Goal: Obtain resource: Download file/media

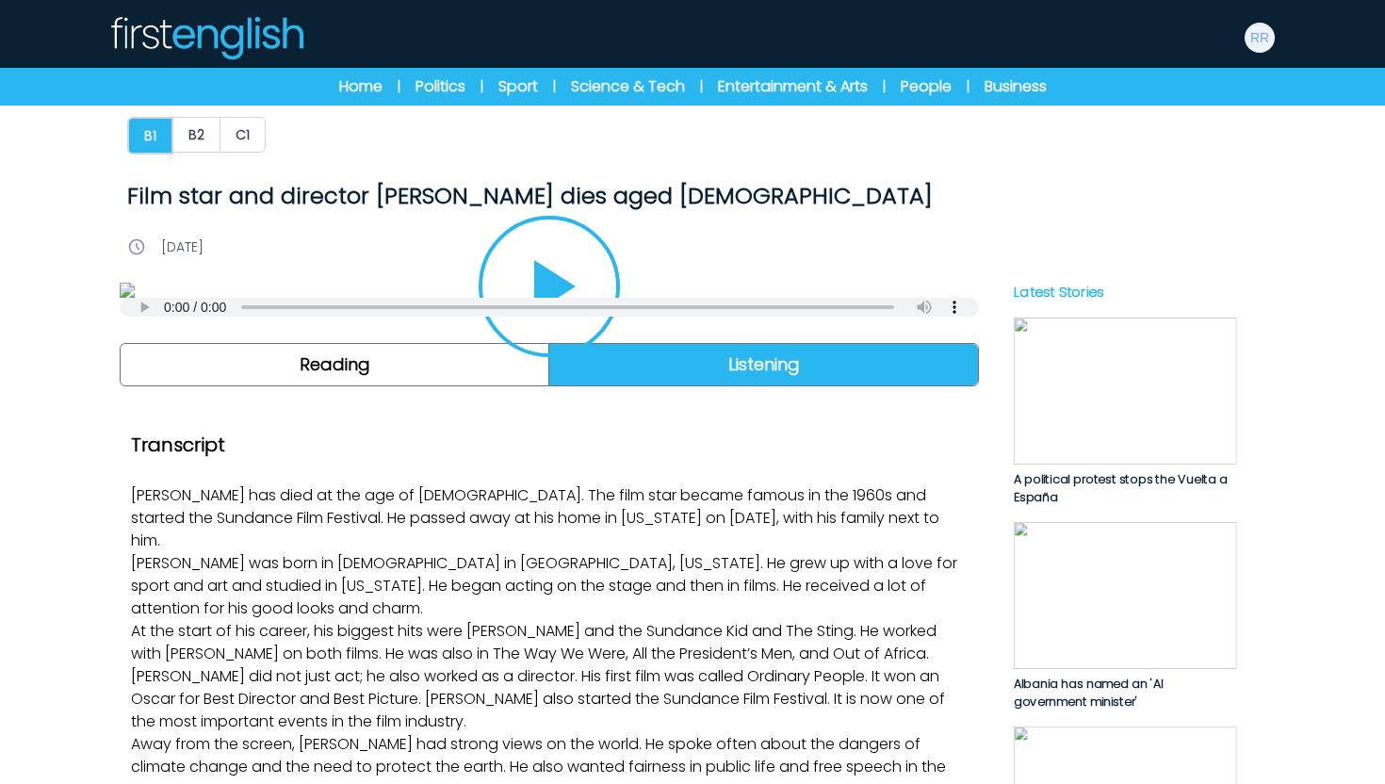
click at [221, 31] on img at bounding box center [206, 37] width 196 height 45
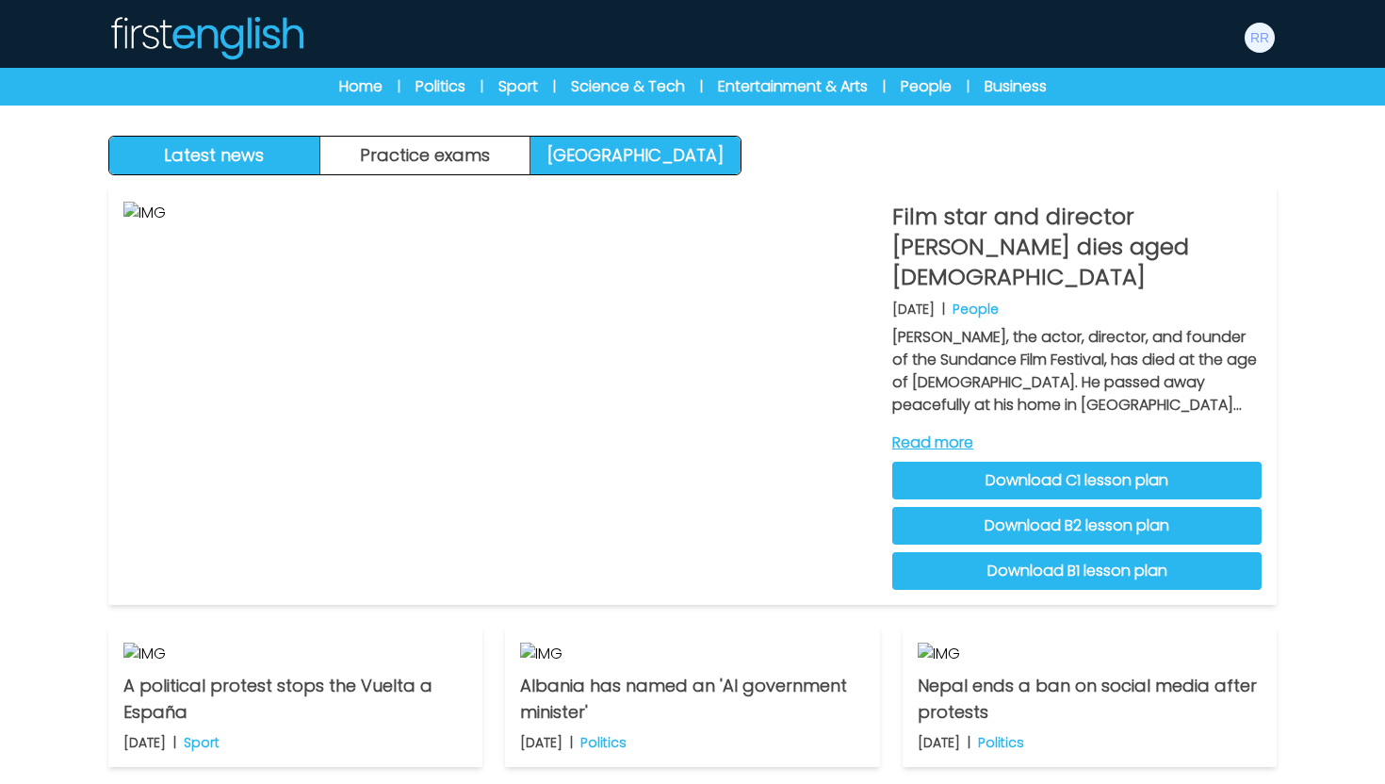
click at [633, 157] on link "Exam Centre" at bounding box center [636, 156] width 210 height 38
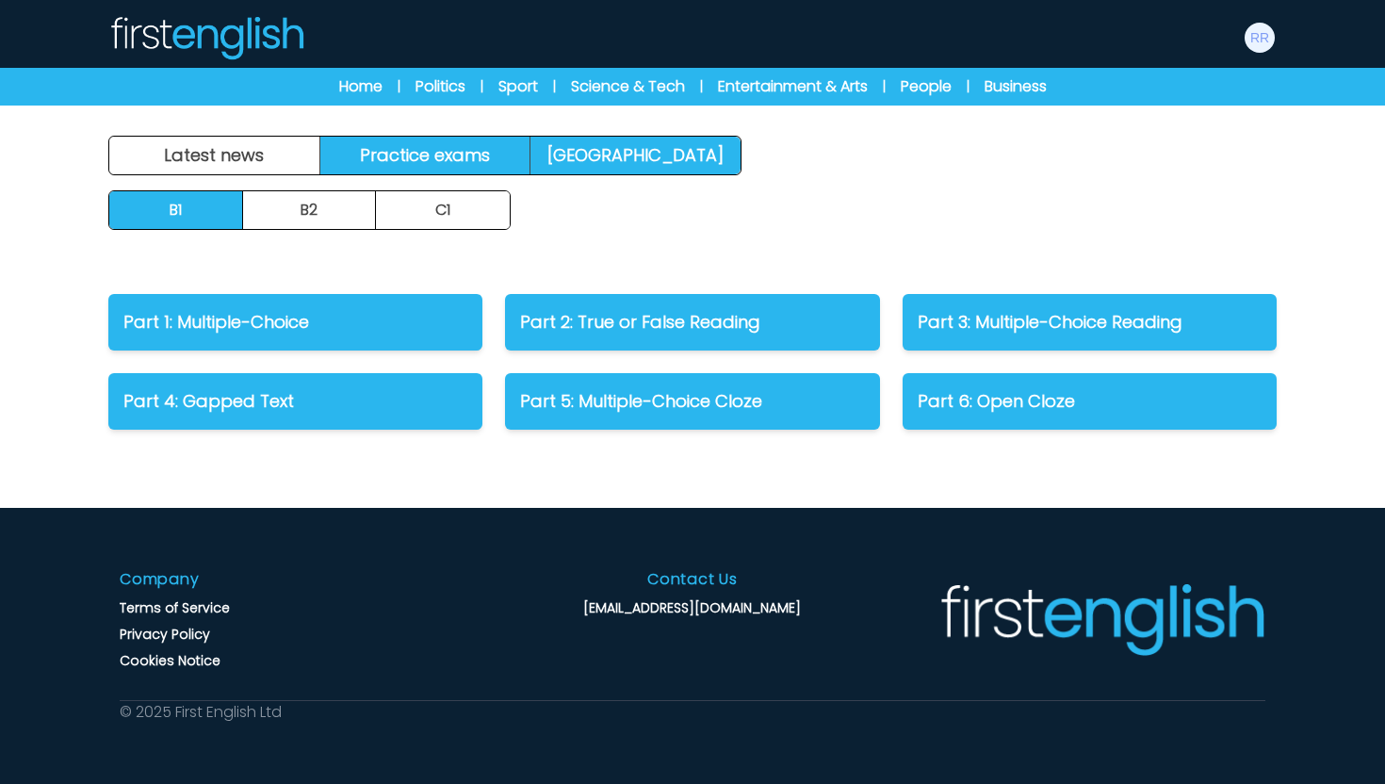
click at [483, 167] on link "Practice exams" at bounding box center [425, 156] width 211 height 38
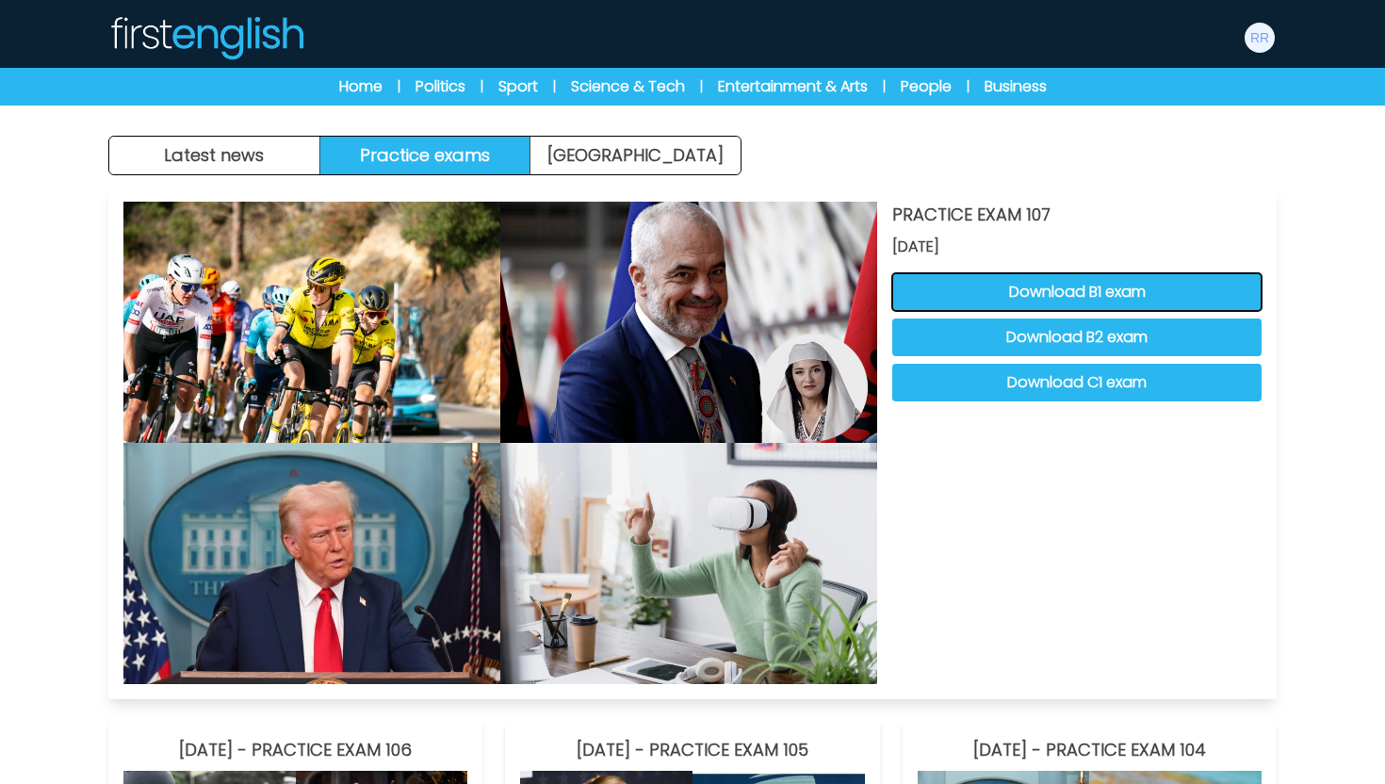
click at [1006, 278] on button "Download B1 exam" at bounding box center [1076, 292] width 369 height 38
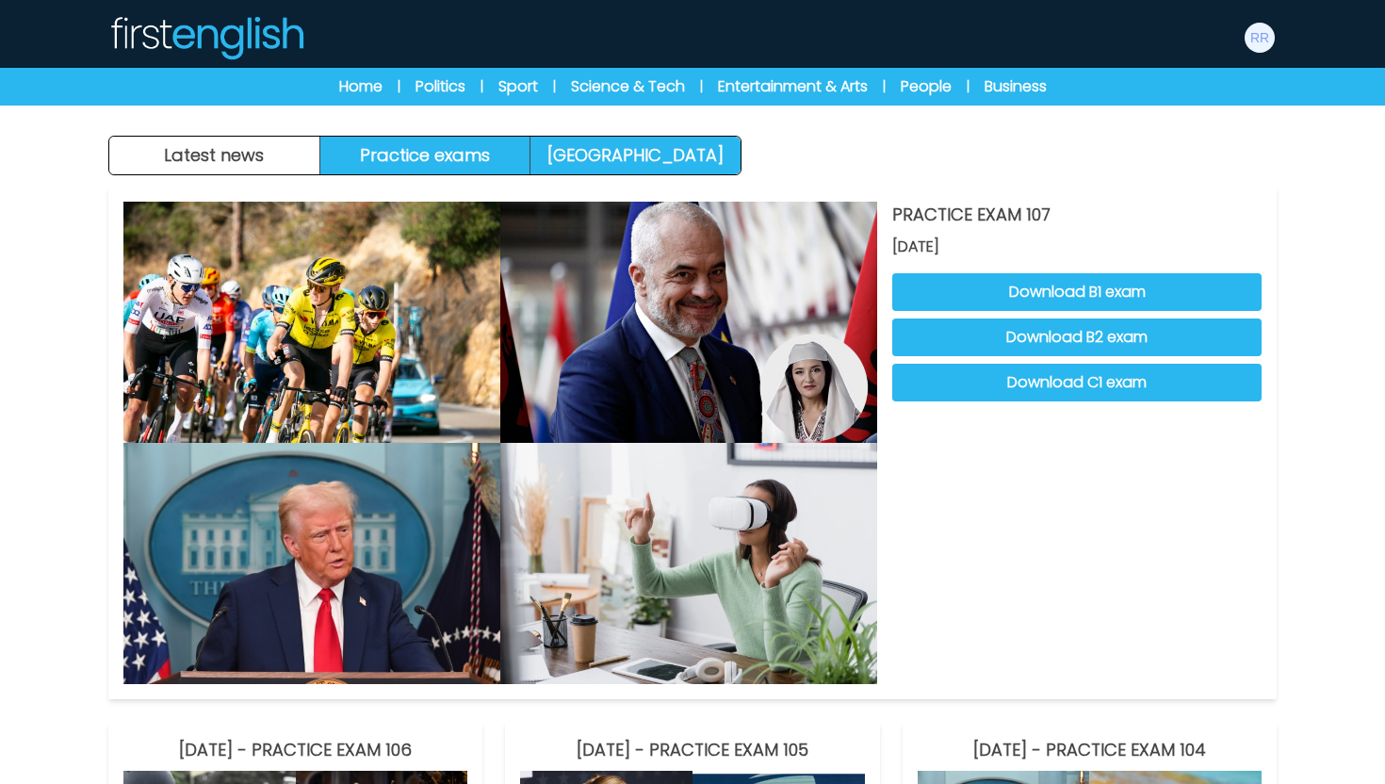
click at [587, 160] on link "Exam Centre" at bounding box center [636, 156] width 210 height 38
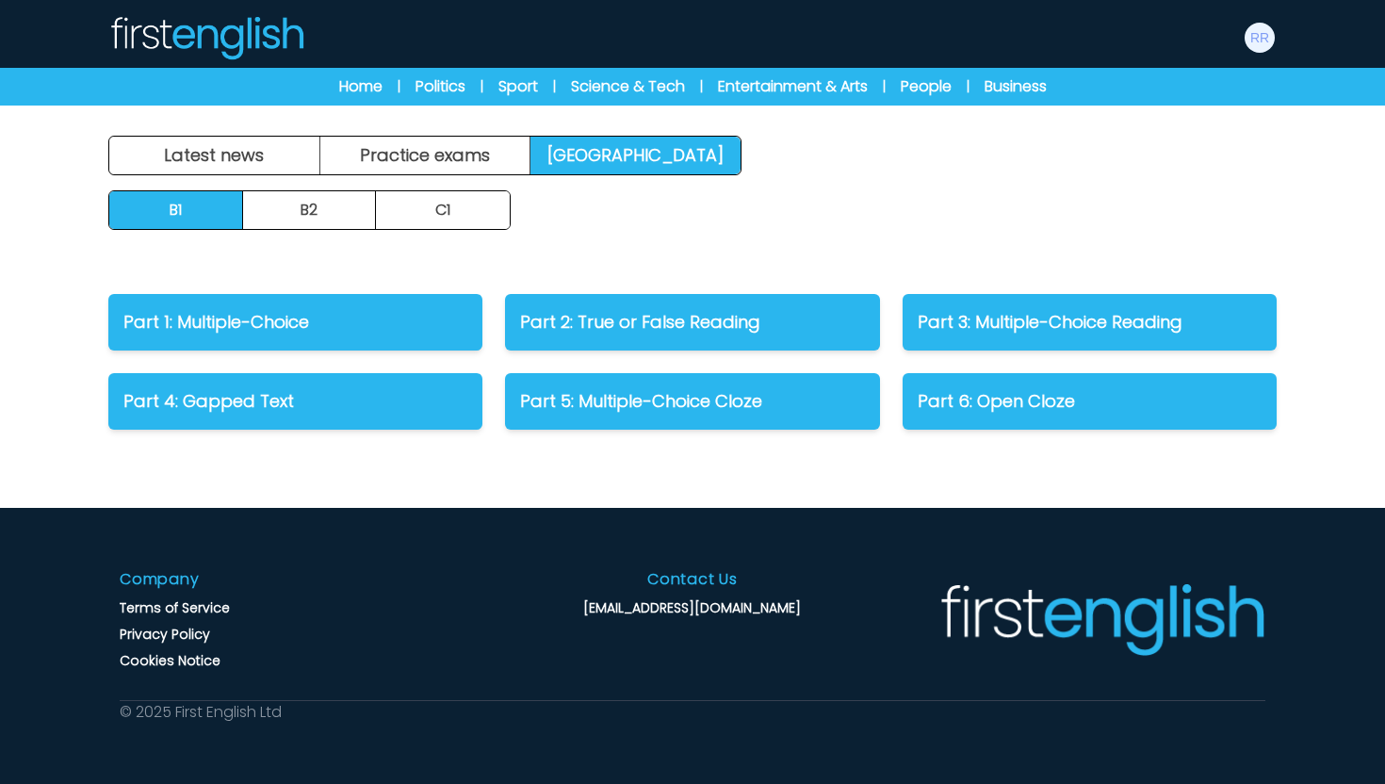
click at [459, 134] on div "Latest news Practice exams [GEOGRAPHIC_DATA] Latest news [GEOGRAPHIC_DATA] Prac…" at bounding box center [692, 392] width 1385 height 784
click at [459, 153] on link "Practice exams" at bounding box center [425, 156] width 211 height 38
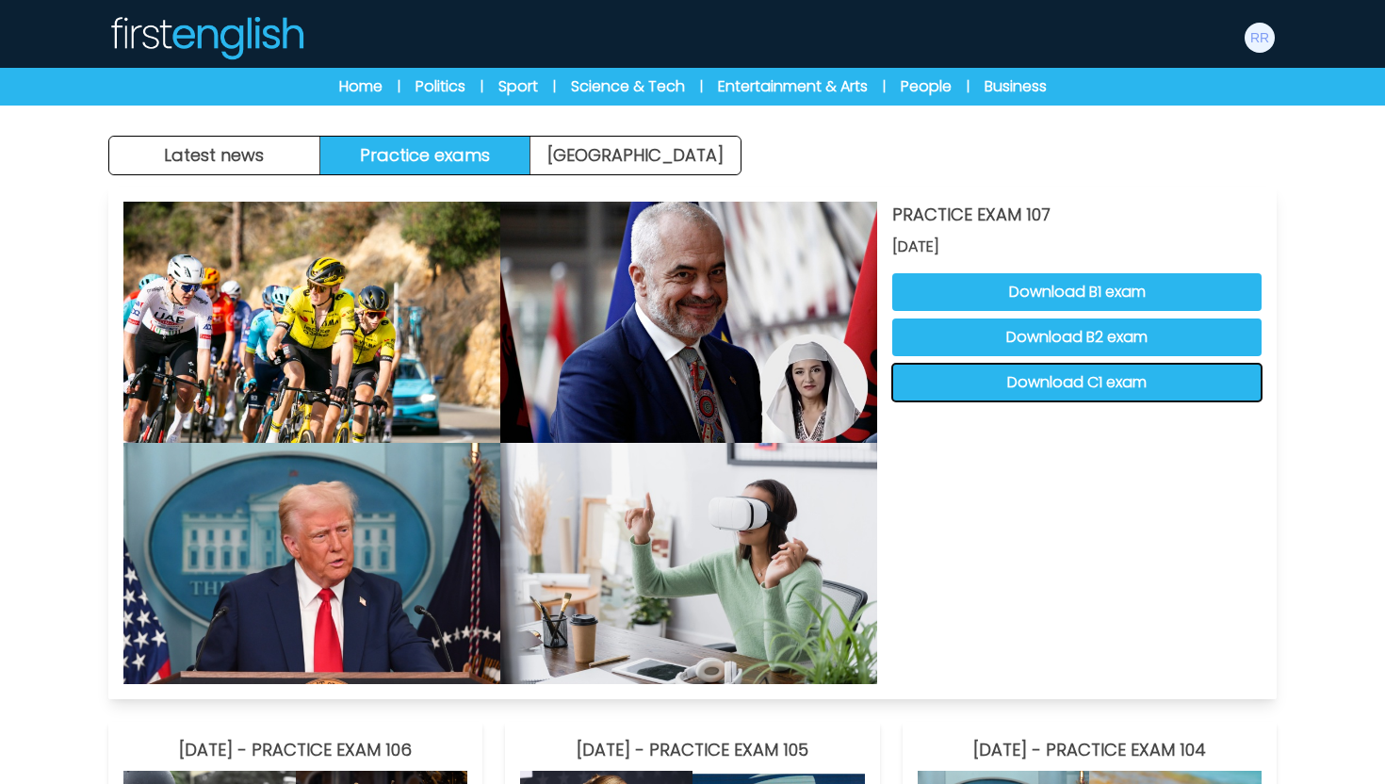
click at [1040, 394] on button "Download C1 exam" at bounding box center [1076, 383] width 369 height 38
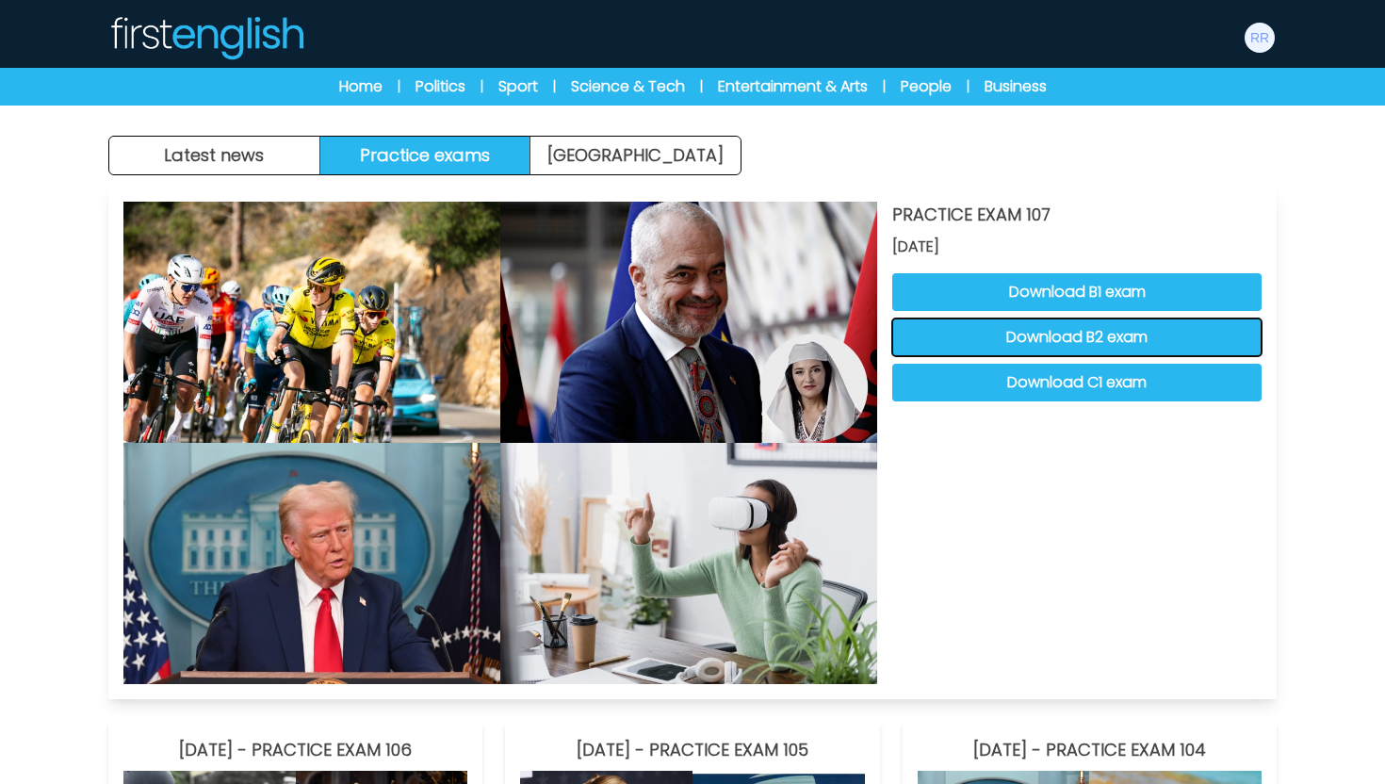
click at [911, 339] on button "Download B2 exam" at bounding box center [1076, 338] width 369 height 38
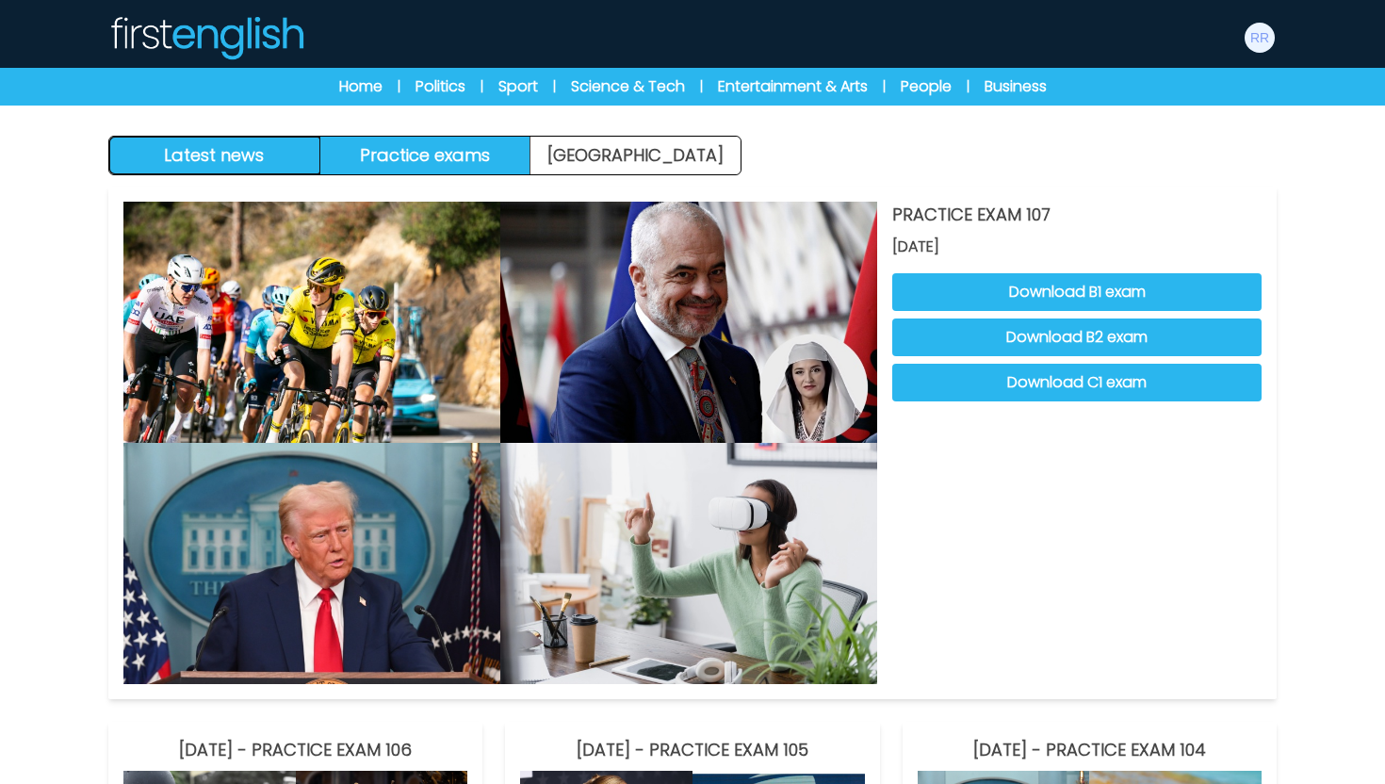
click at [253, 149] on button "Latest news" at bounding box center [214, 156] width 211 height 38
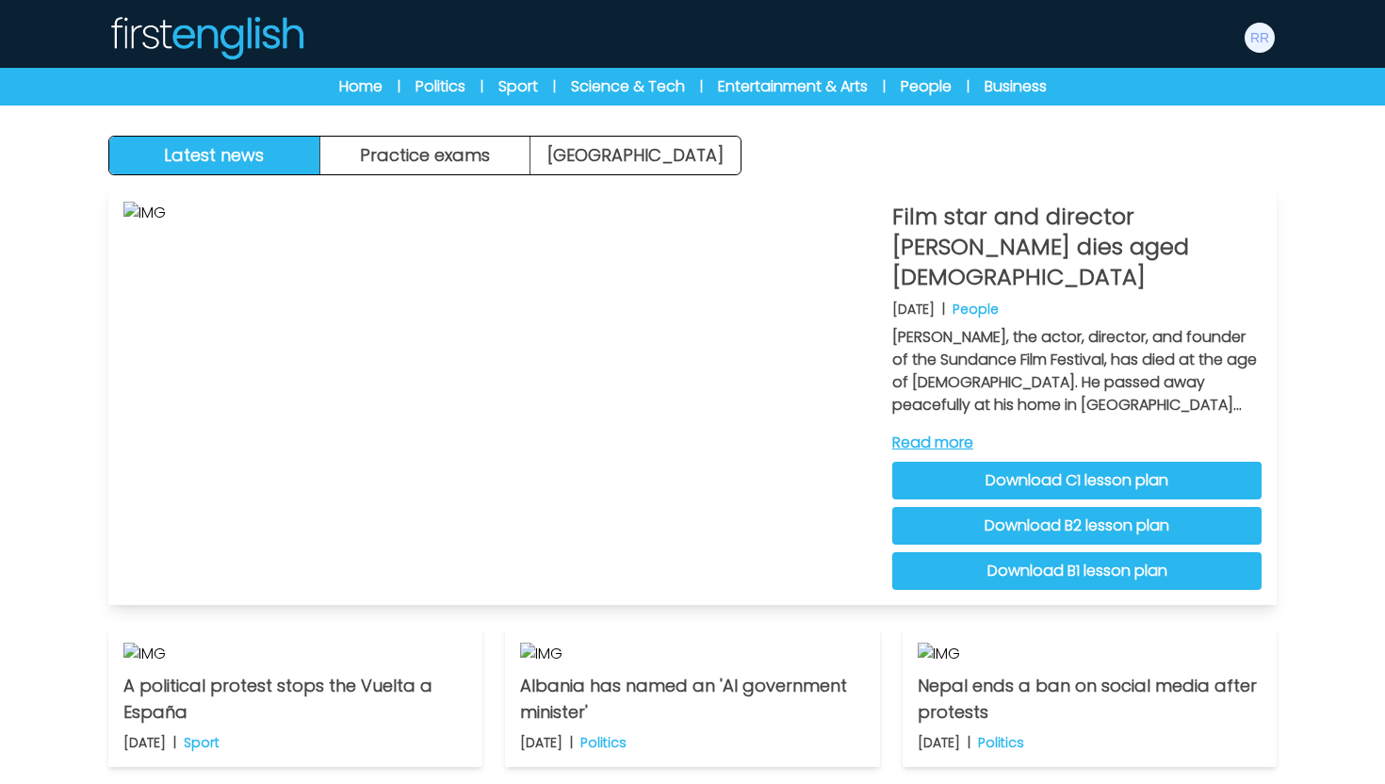
click at [979, 507] on link "Download B2 lesson plan" at bounding box center [1076, 526] width 369 height 38
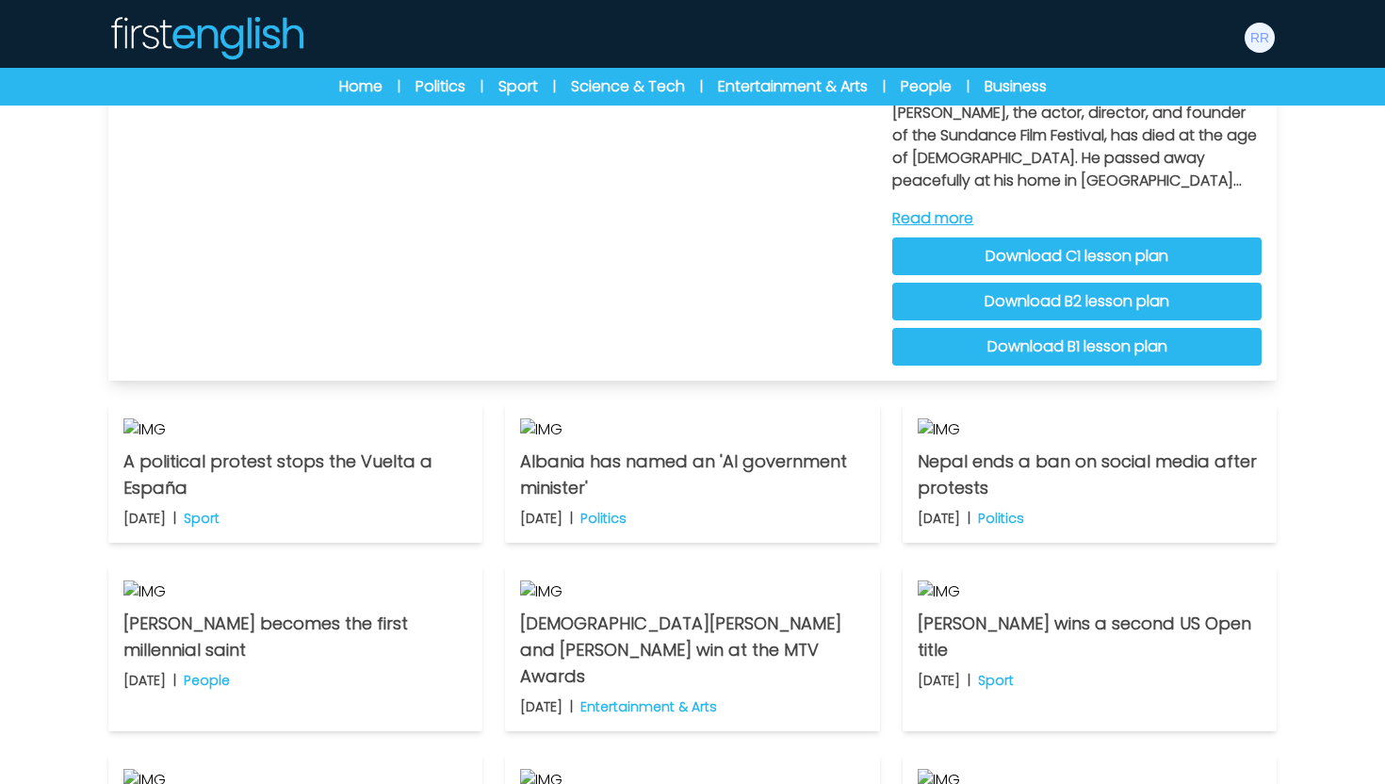
scroll to position [151, 0]
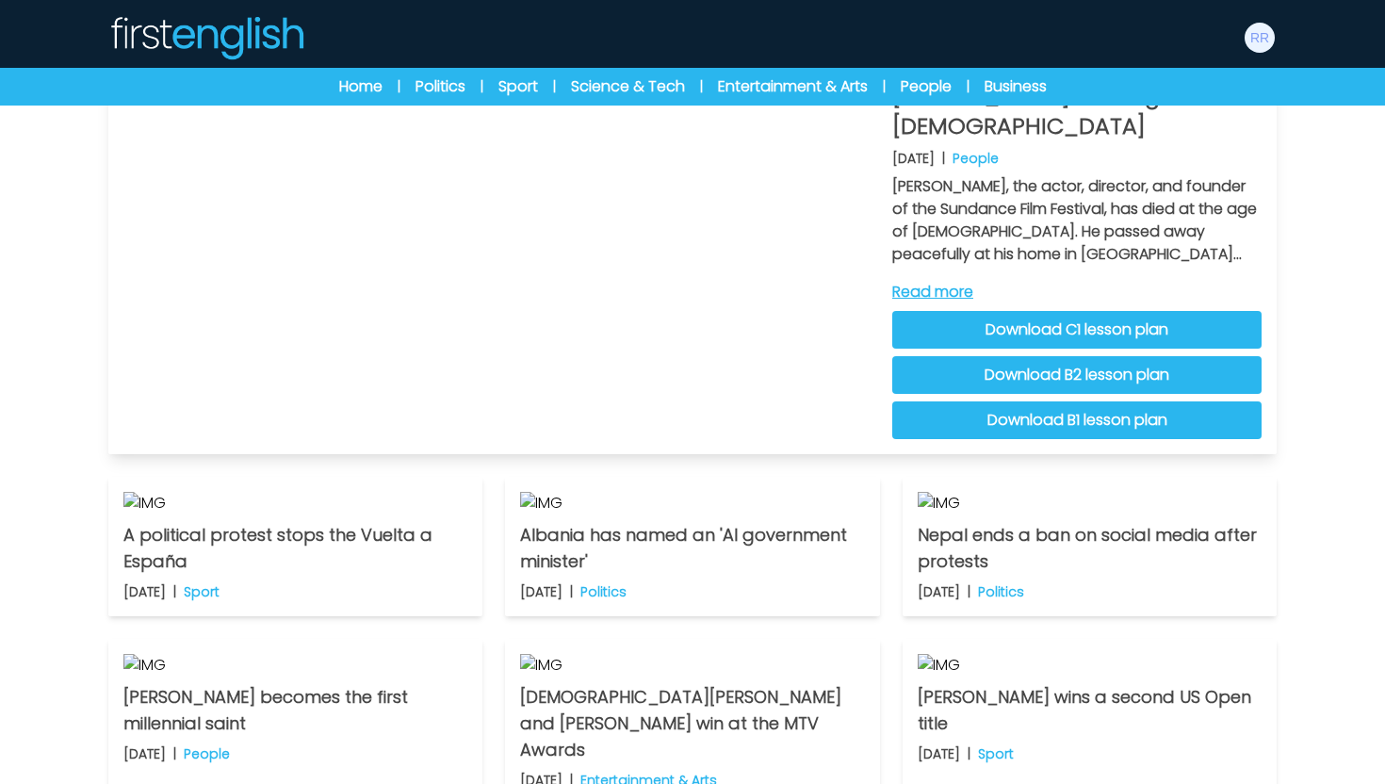
click at [917, 281] on link "Read more" at bounding box center [1076, 292] width 369 height 23
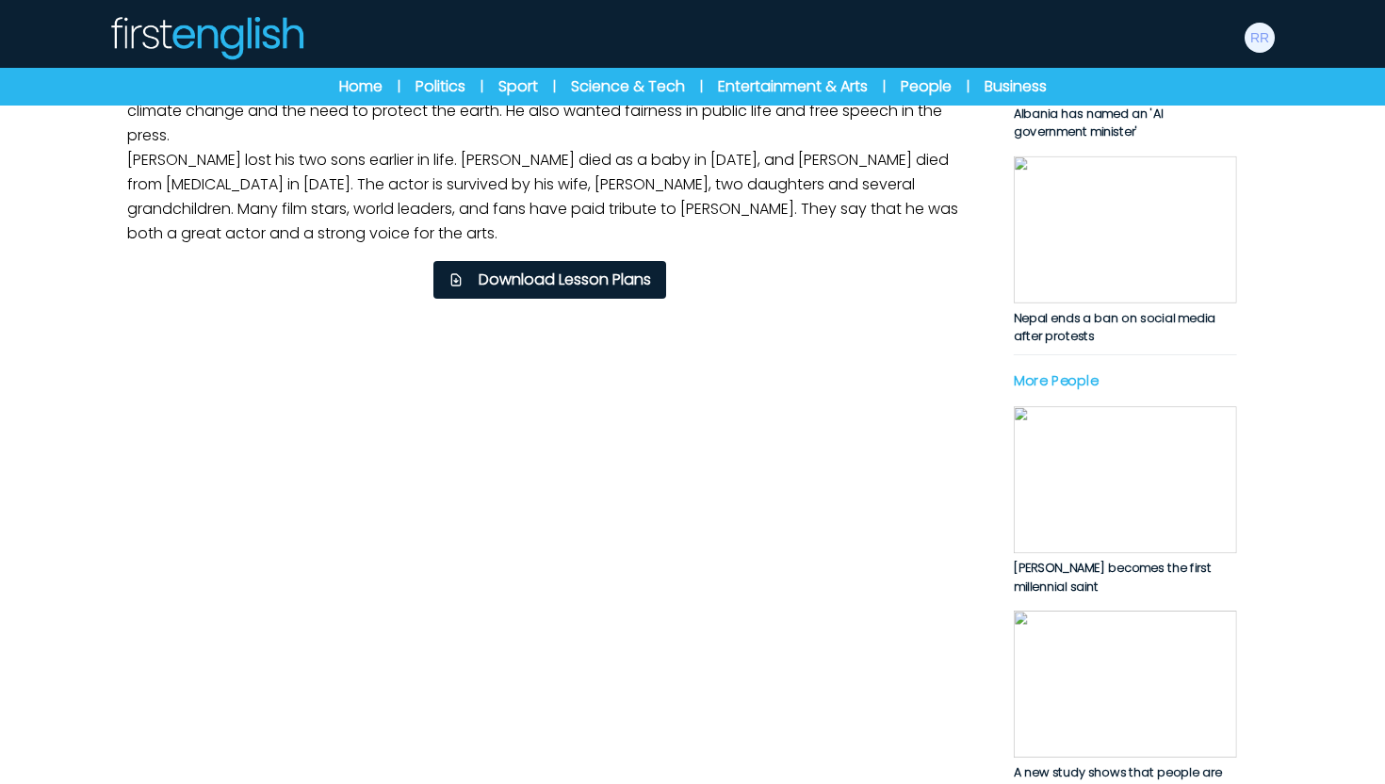
scroll to position [551, 0]
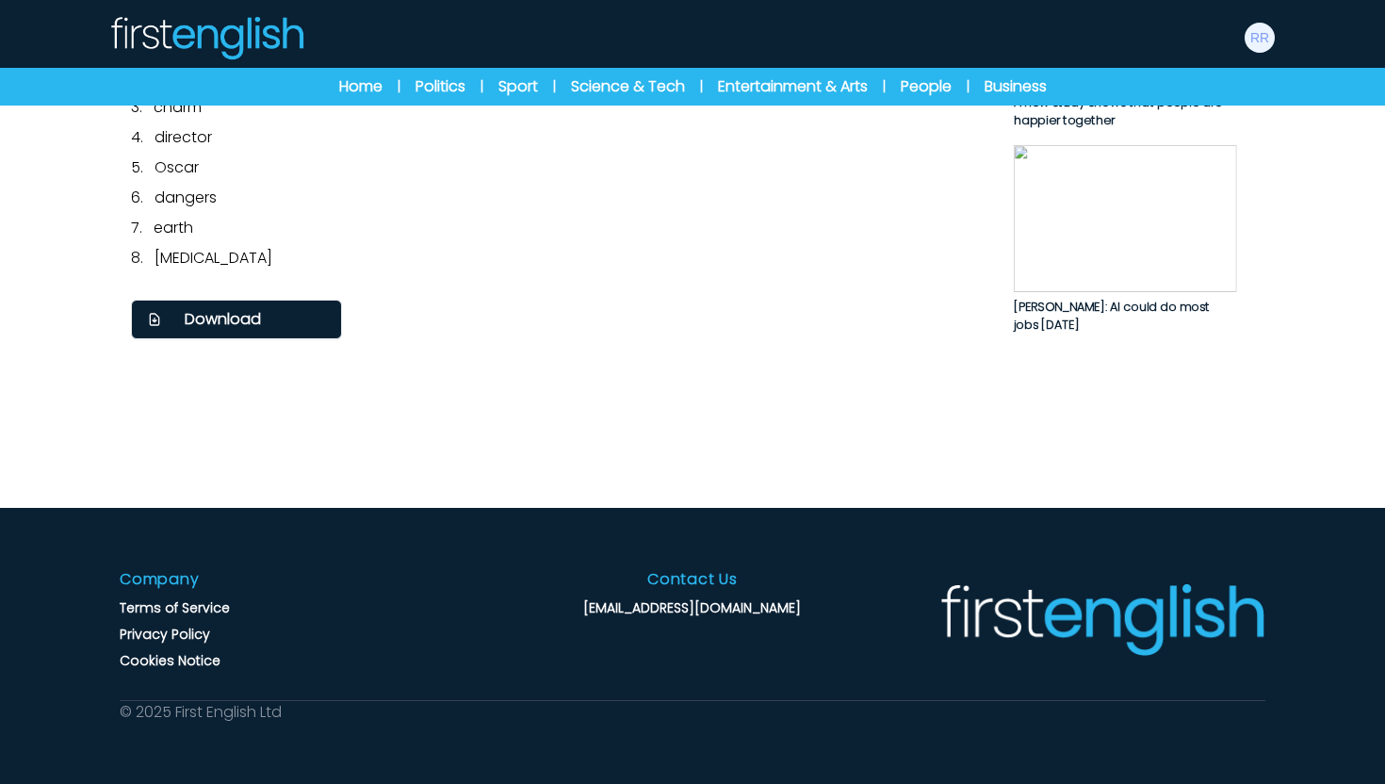
scroll to position [1341, 0]
click at [210, 331] on span "Download" at bounding box center [223, 319] width 76 height 23
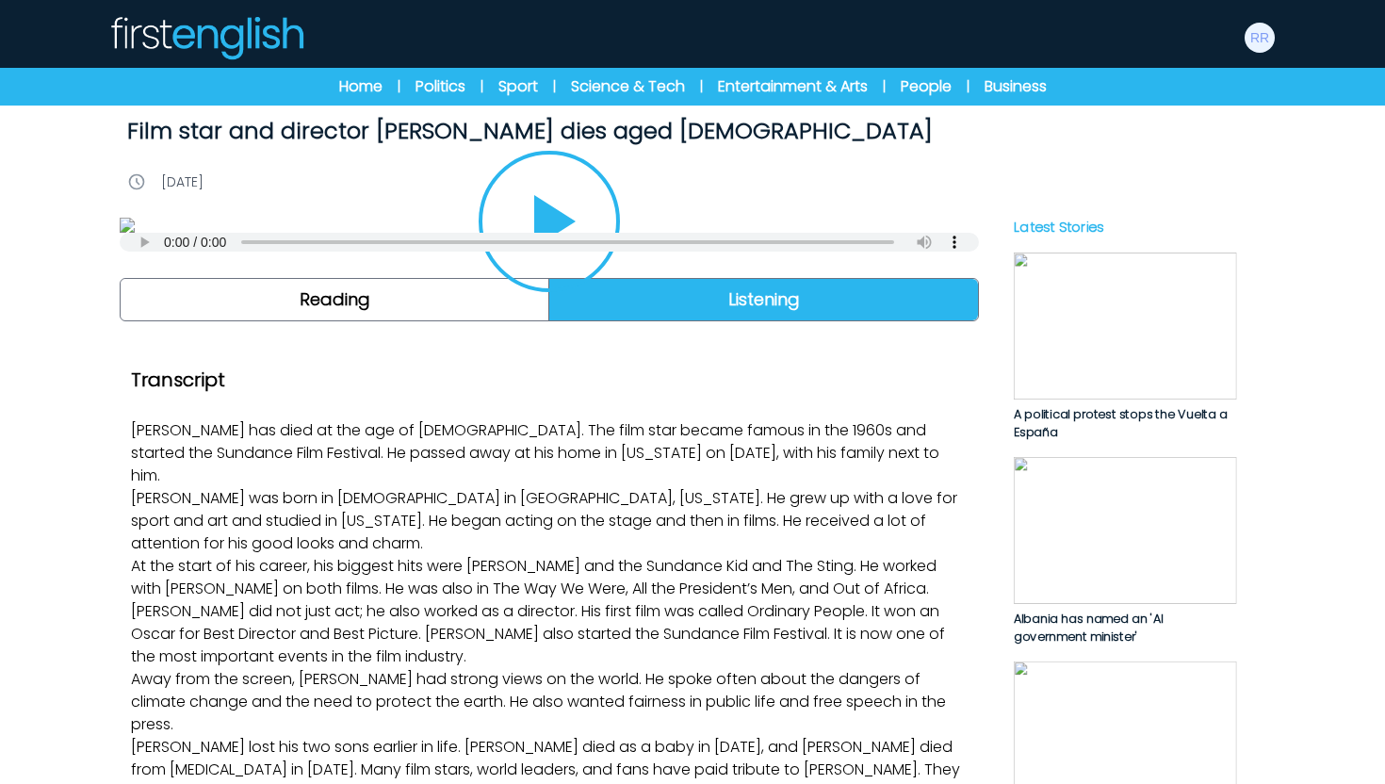
scroll to position [0, 0]
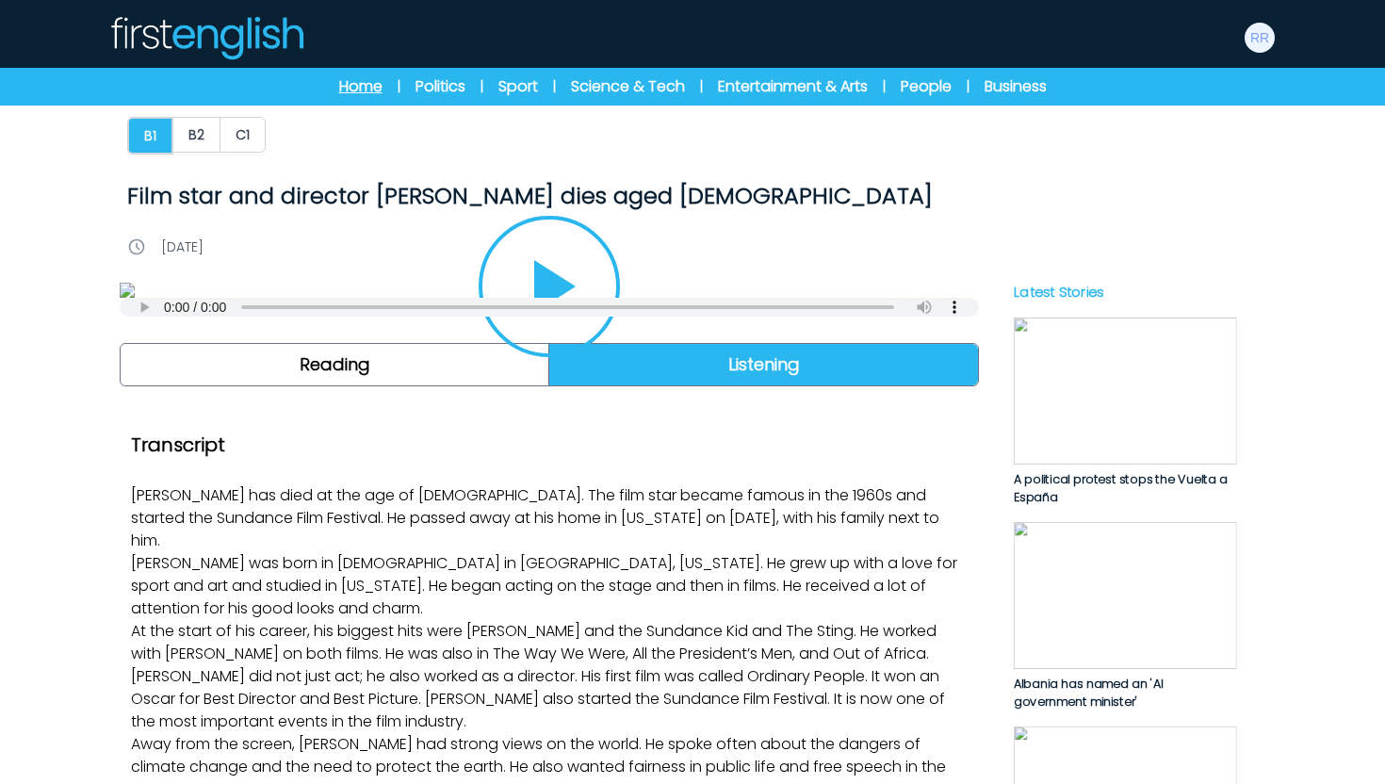
click at [371, 91] on link "Home" at bounding box center [360, 86] width 43 height 23
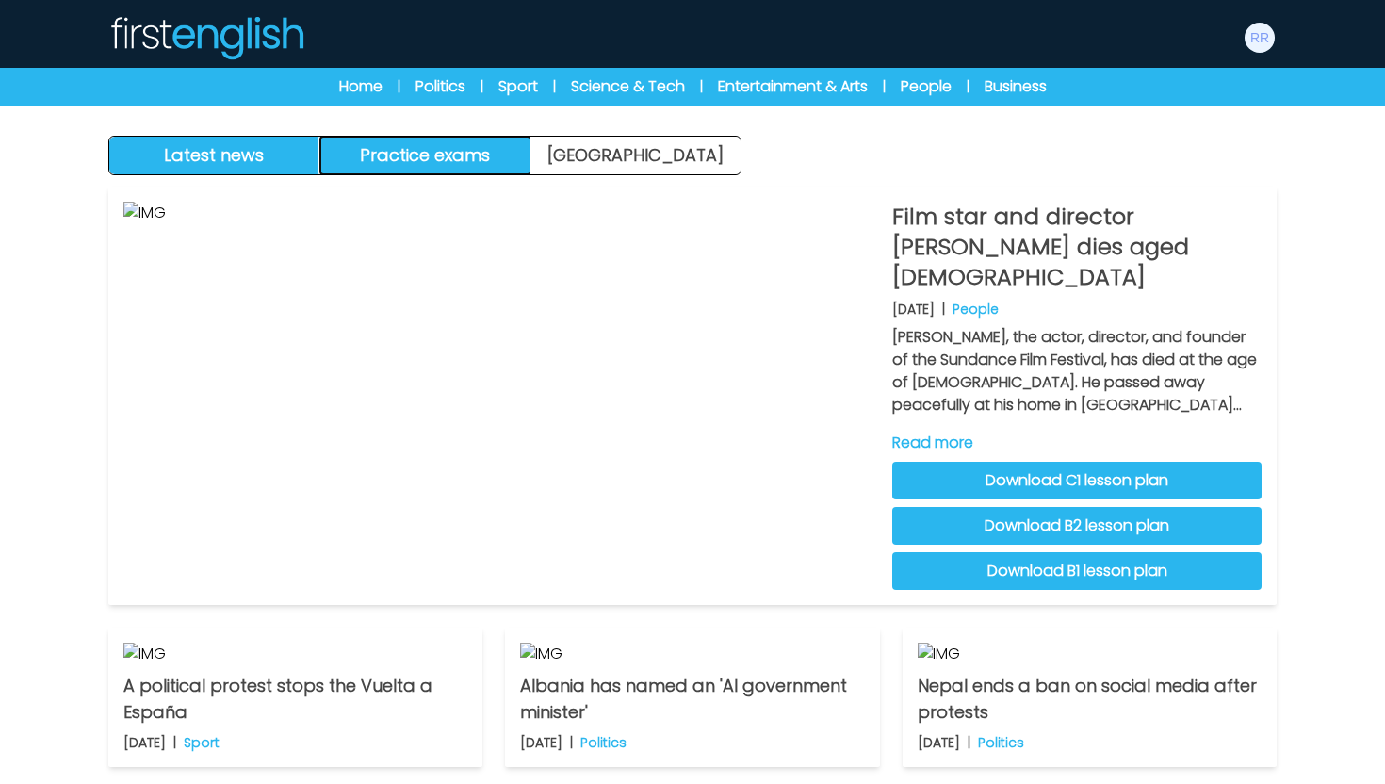
click at [480, 165] on button "Practice exams" at bounding box center [425, 156] width 211 height 38
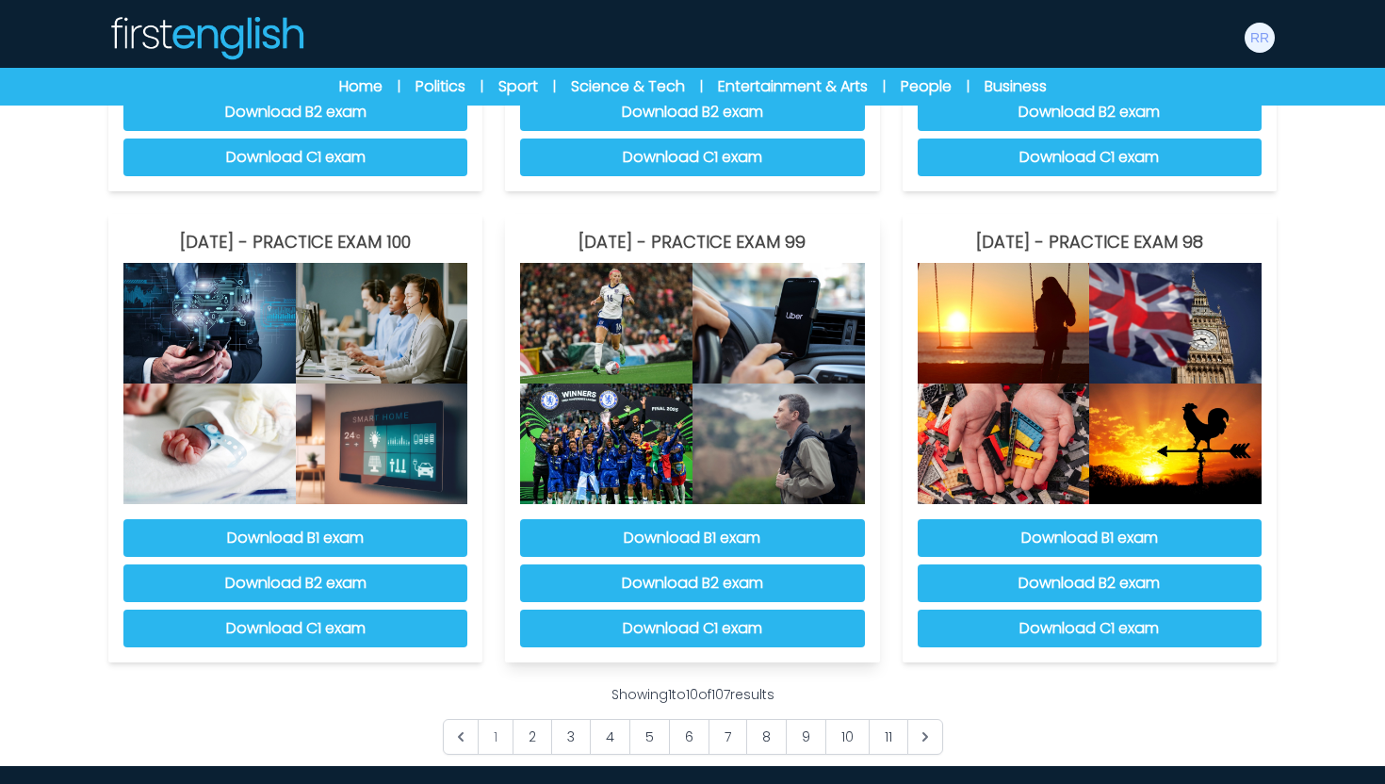
scroll to position [1471, 0]
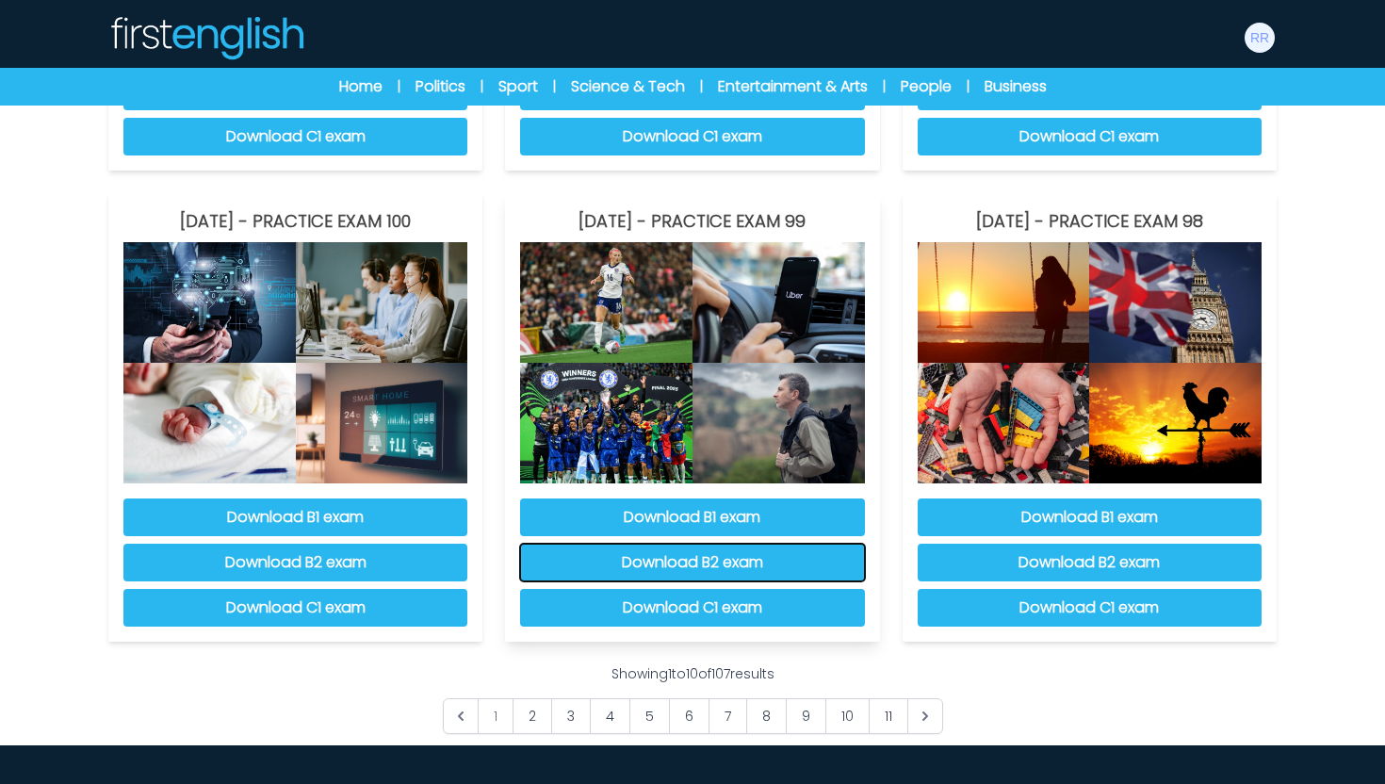
click at [649, 569] on button "Download B2 exam" at bounding box center [692, 563] width 344 height 38
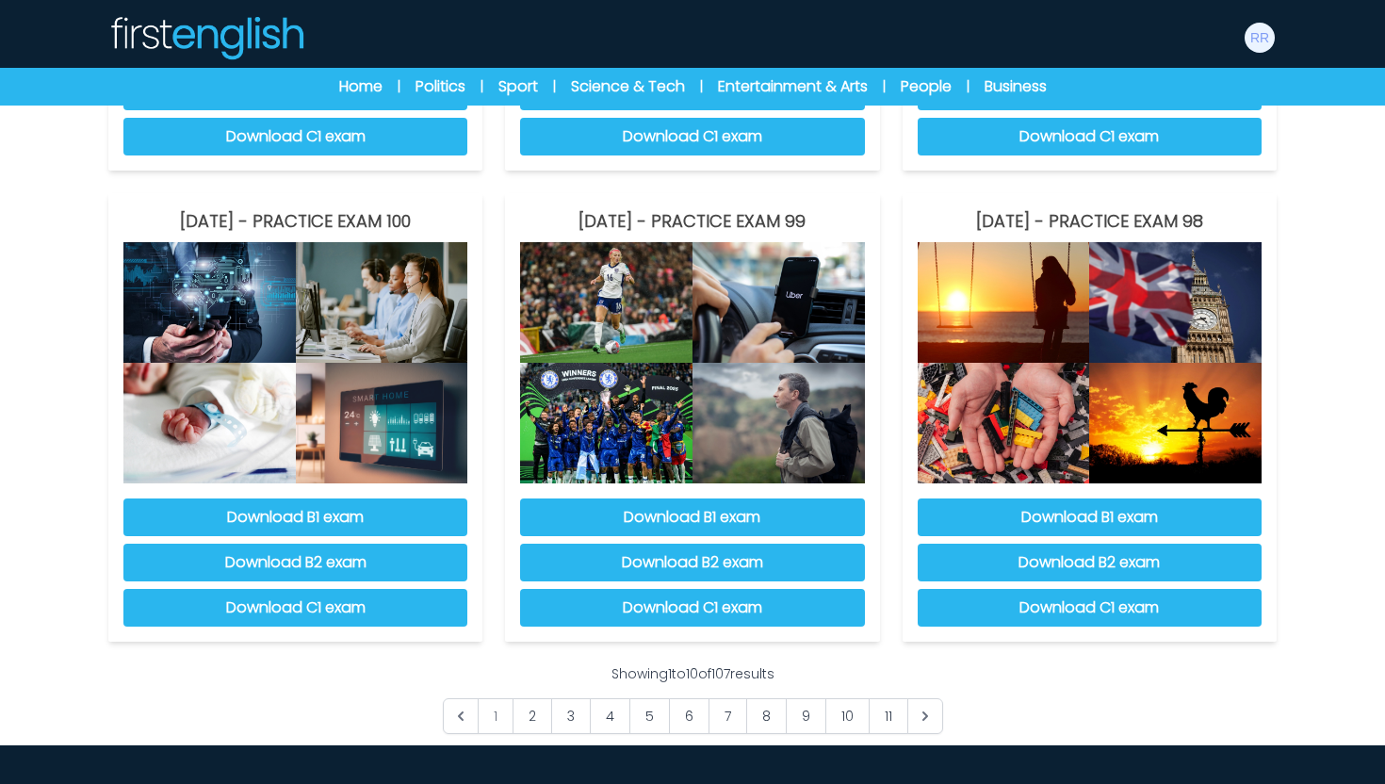
click at [1313, 64] on nav "Manage Account Dashboard My Account Language English Español Français B1 B2" at bounding box center [692, 53] width 1385 height 106
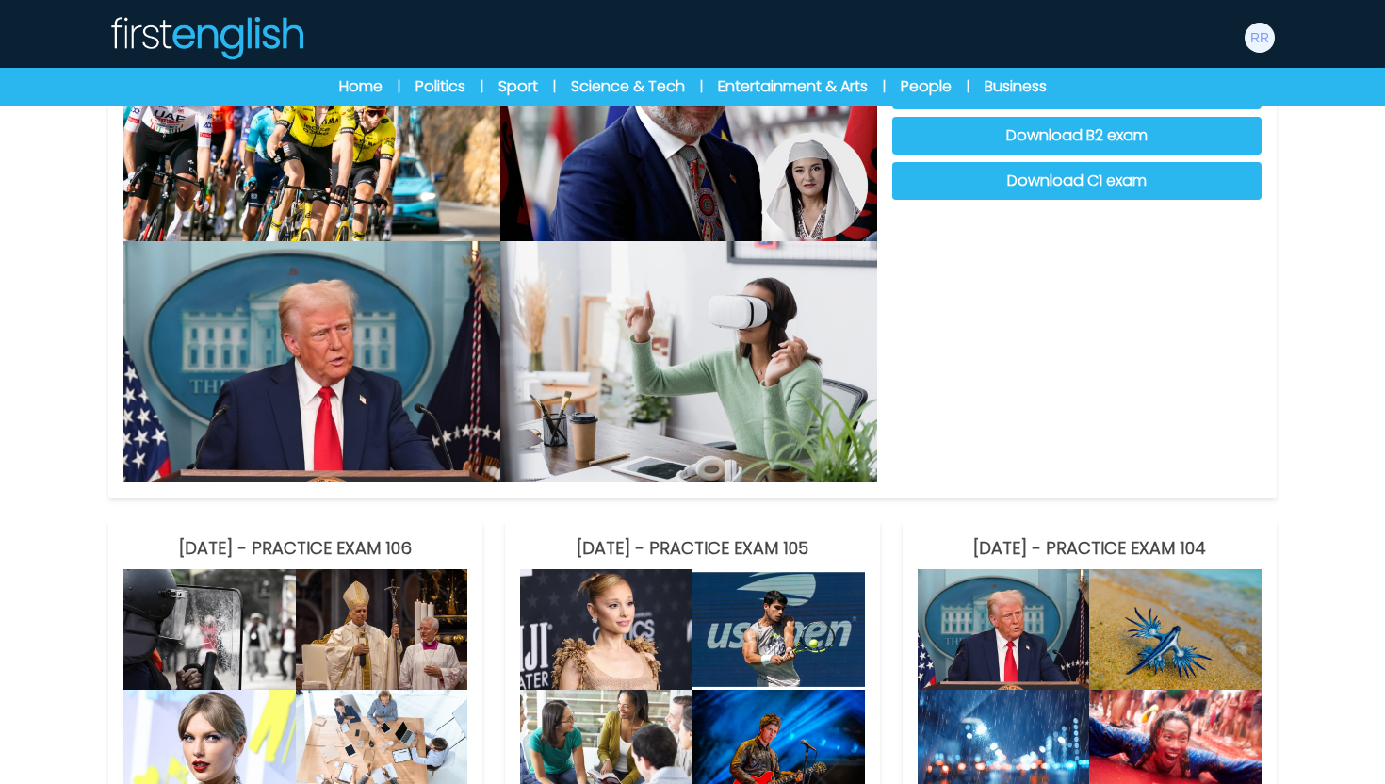
scroll to position [0, 0]
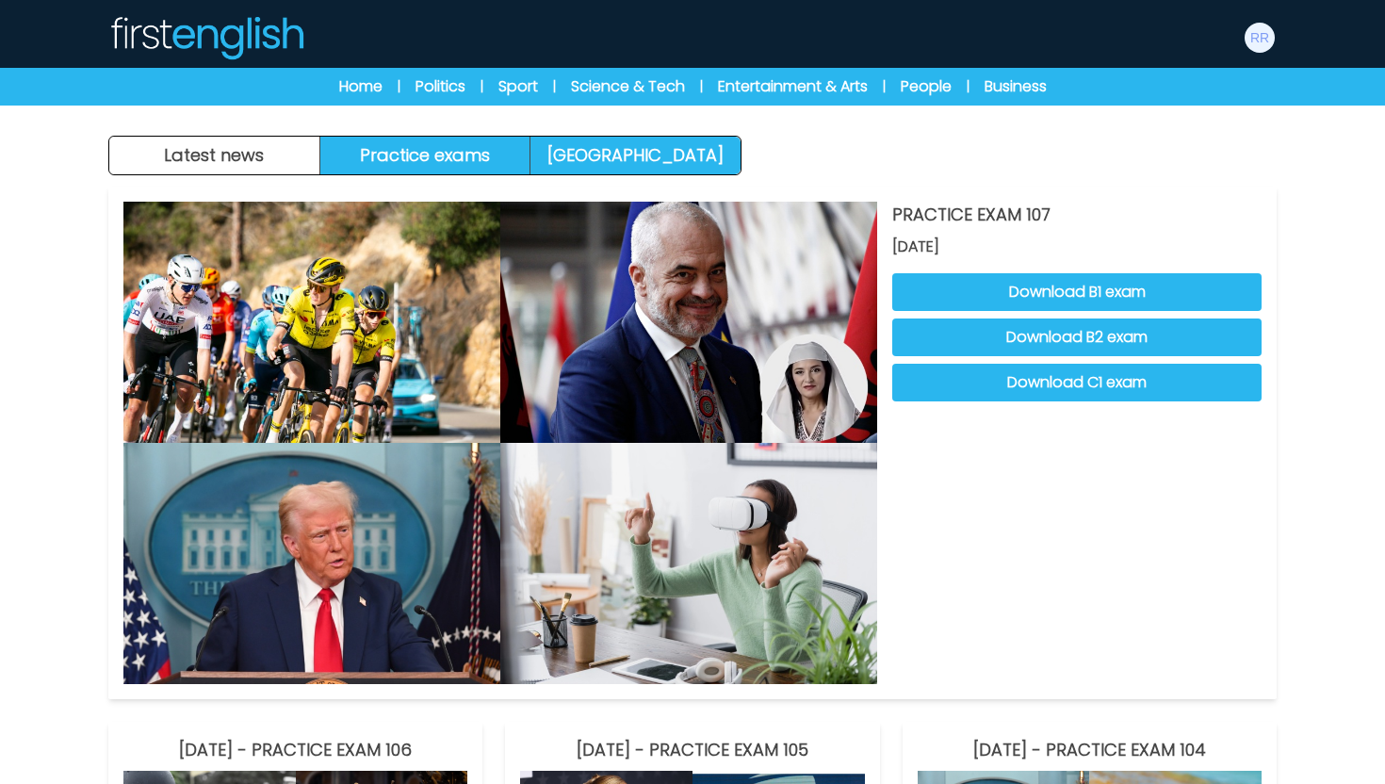
click at [675, 162] on link "[GEOGRAPHIC_DATA]" at bounding box center [636, 156] width 210 height 38
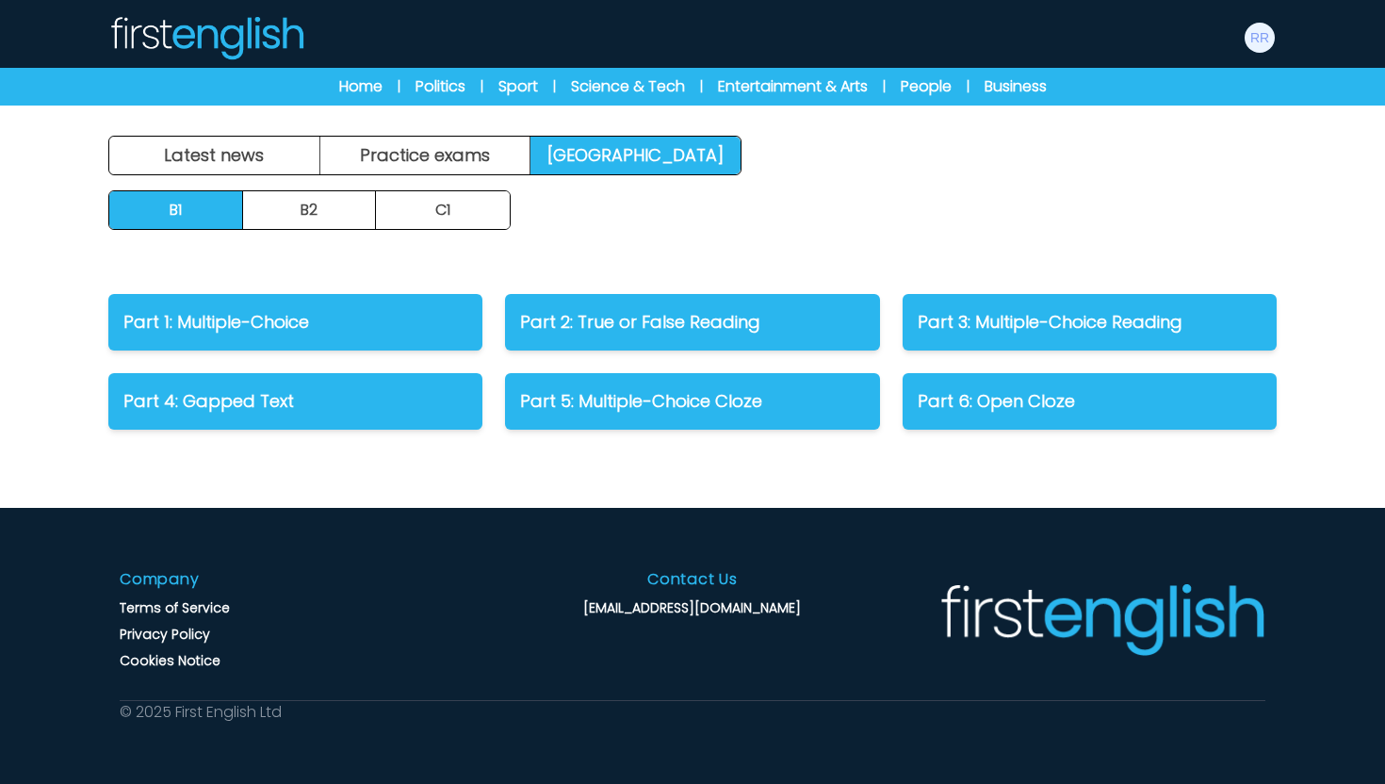
click at [245, 49] on img at bounding box center [206, 37] width 196 height 45
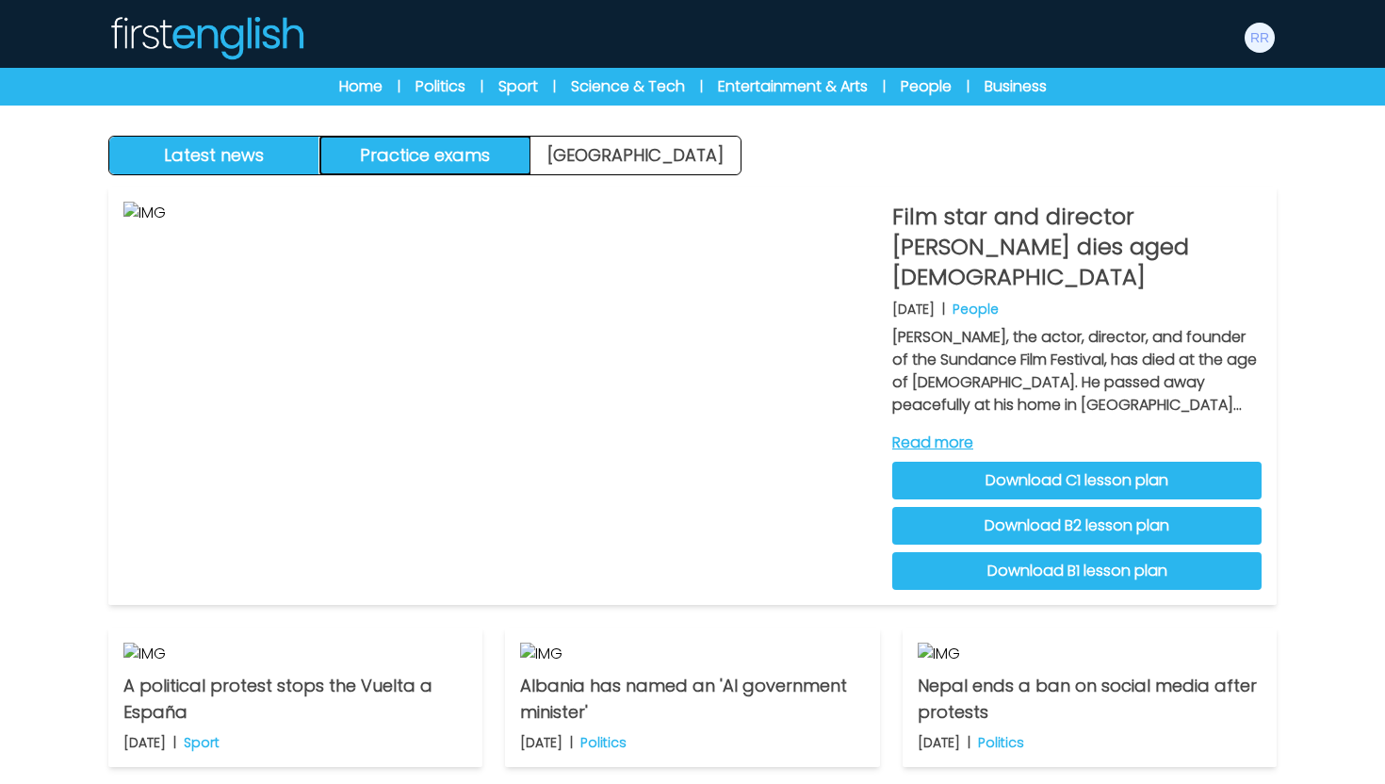
click at [413, 150] on button "Practice exams" at bounding box center [425, 156] width 211 height 38
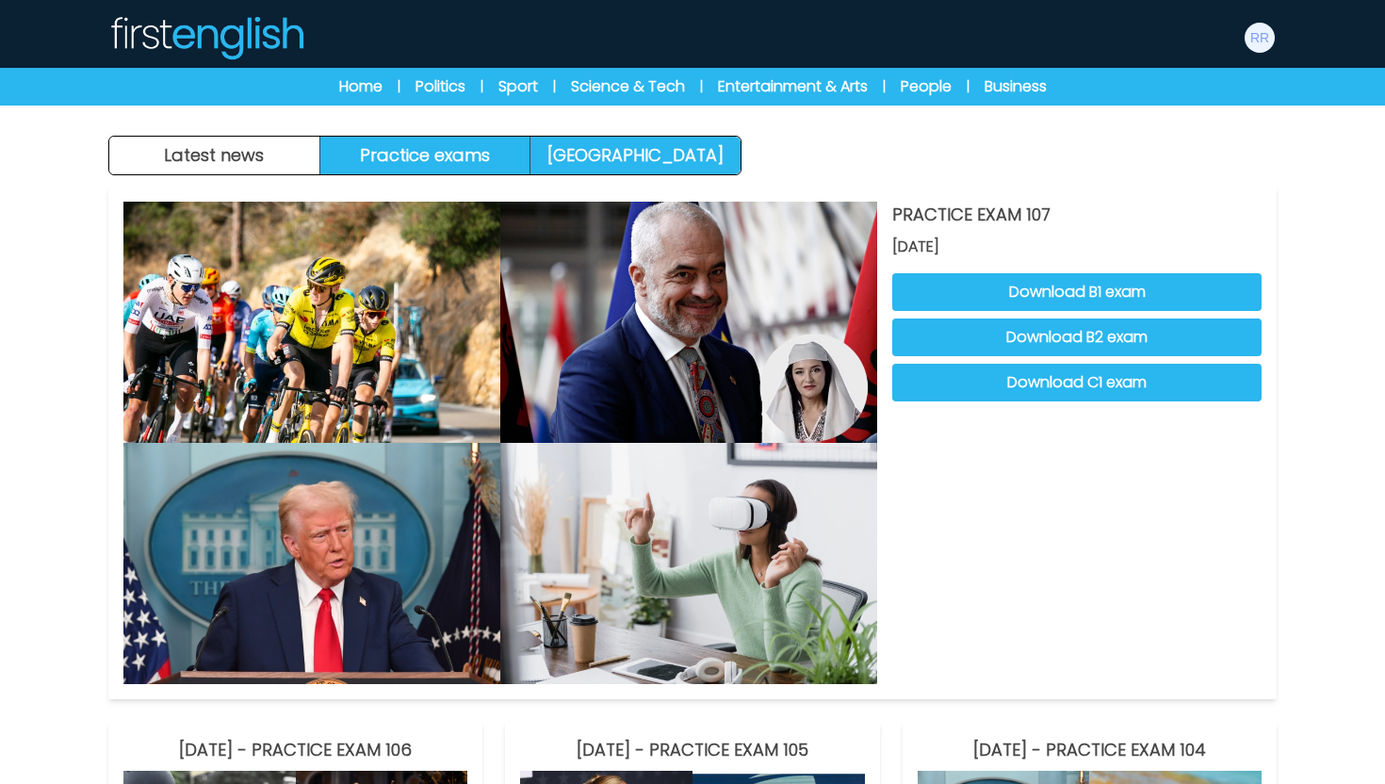
click at [615, 165] on link "[GEOGRAPHIC_DATA]" at bounding box center [636, 156] width 210 height 38
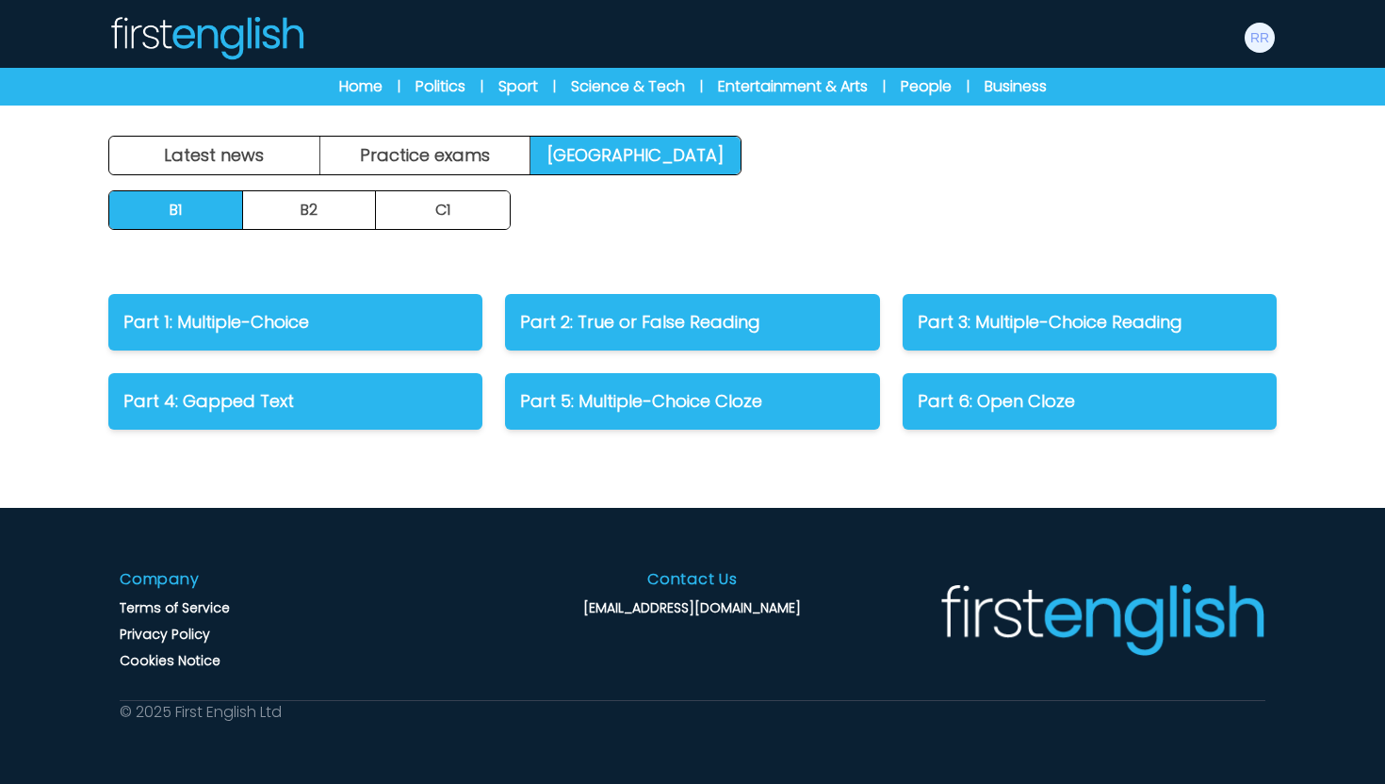
click at [251, 38] on img at bounding box center [206, 37] width 196 height 45
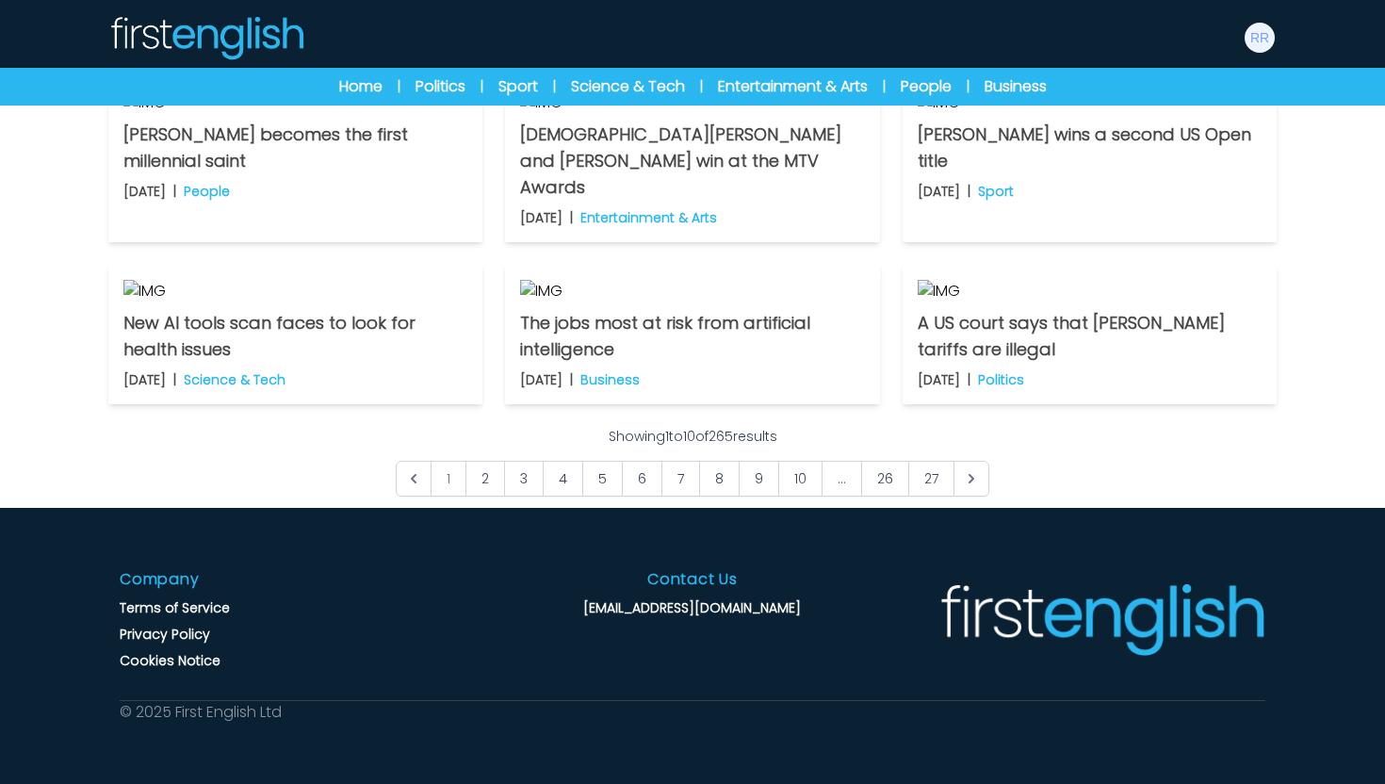
scroll to position [1422, 0]
